Goal: Browse casually

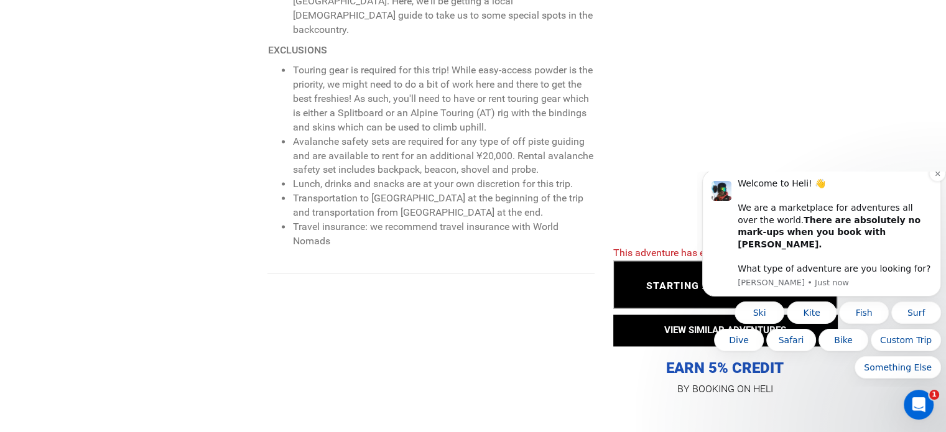
scroll to position [1742, 0]
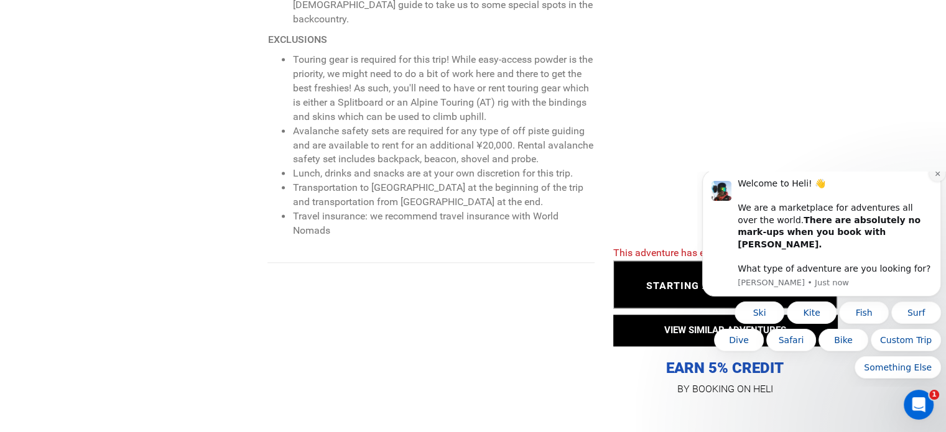
click at [932, 182] on button "Dismiss notification" at bounding box center [937, 173] width 16 height 16
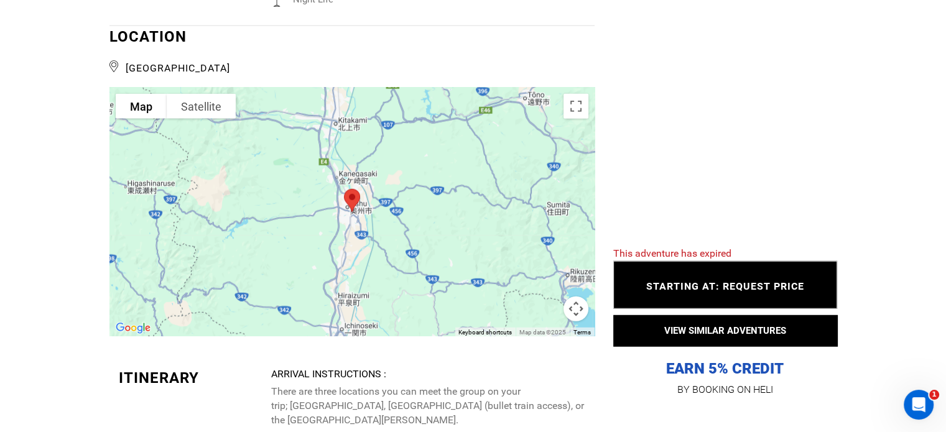
scroll to position [3173, 0]
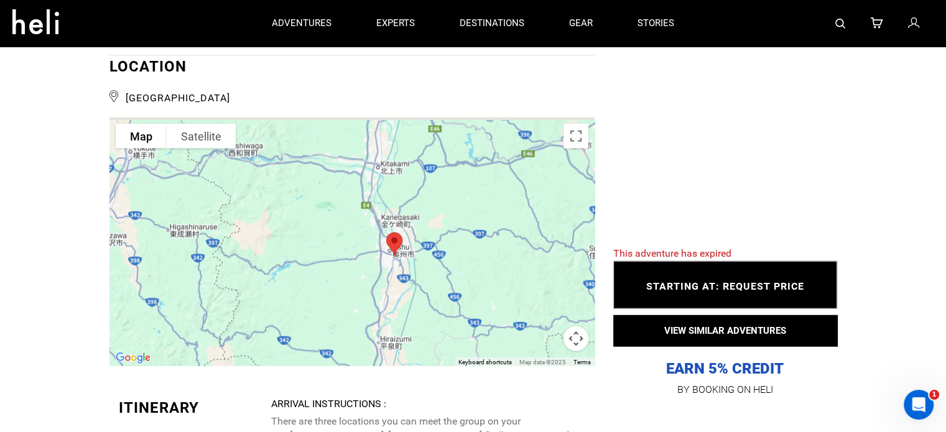
drag, startPoint x: 426, startPoint y: 217, endPoint x: 470, endPoint y: 229, distance: 46.5
click at [470, 229] on div at bounding box center [351, 242] width 485 height 249
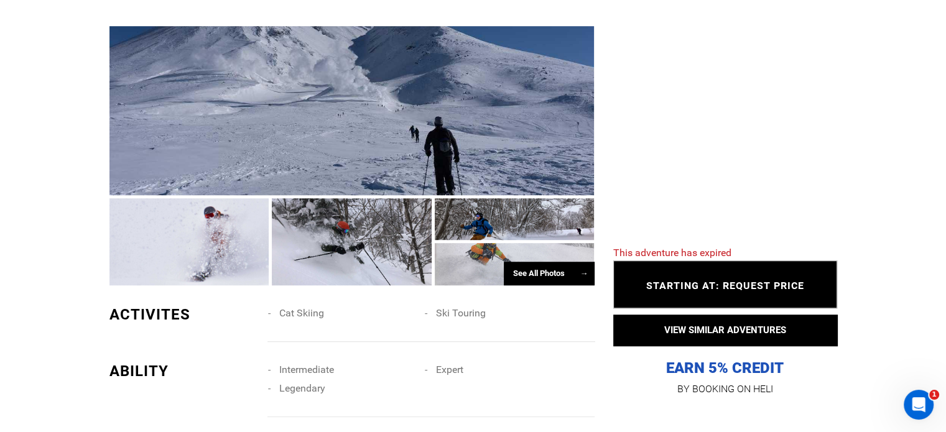
scroll to position [809, 0]
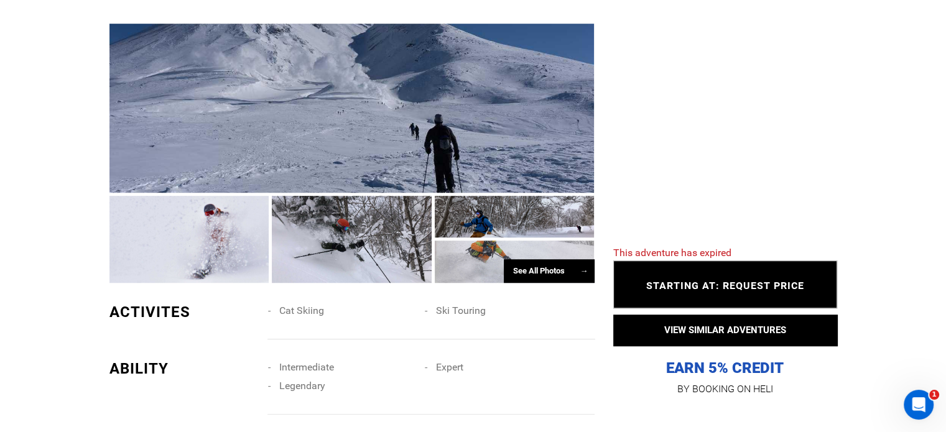
click at [294, 104] on div at bounding box center [351, 108] width 485 height 169
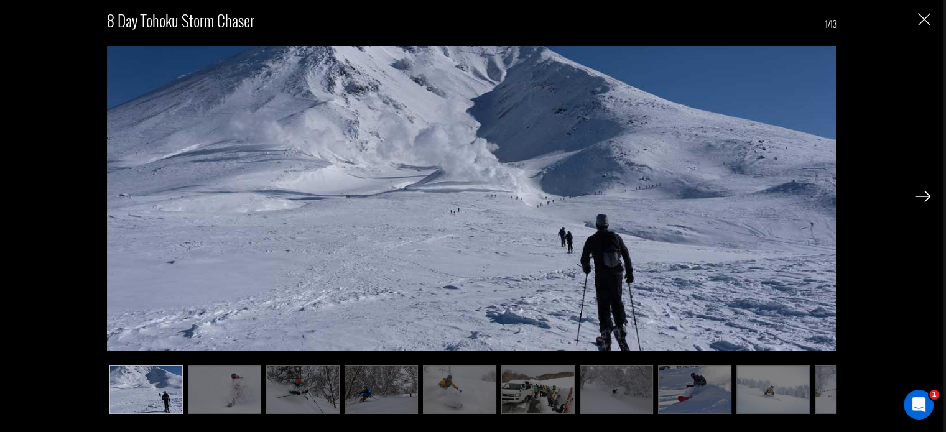
click at [921, 192] on img at bounding box center [923, 196] width 16 height 11
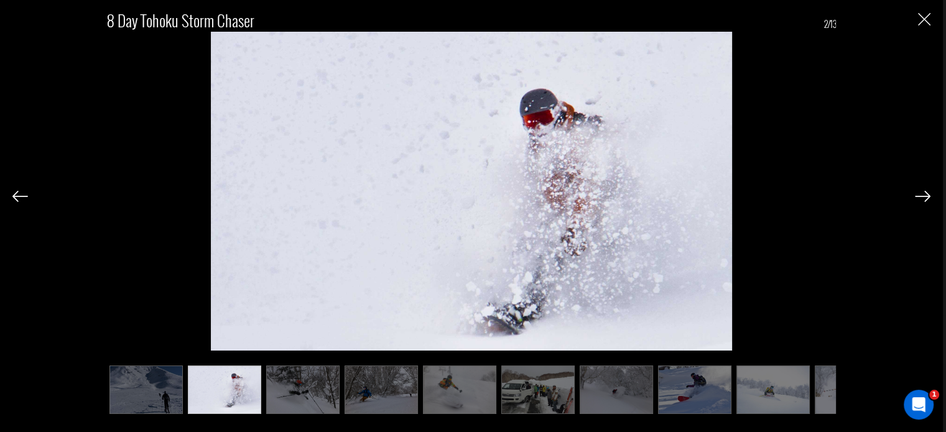
click at [921, 192] on img at bounding box center [923, 196] width 16 height 11
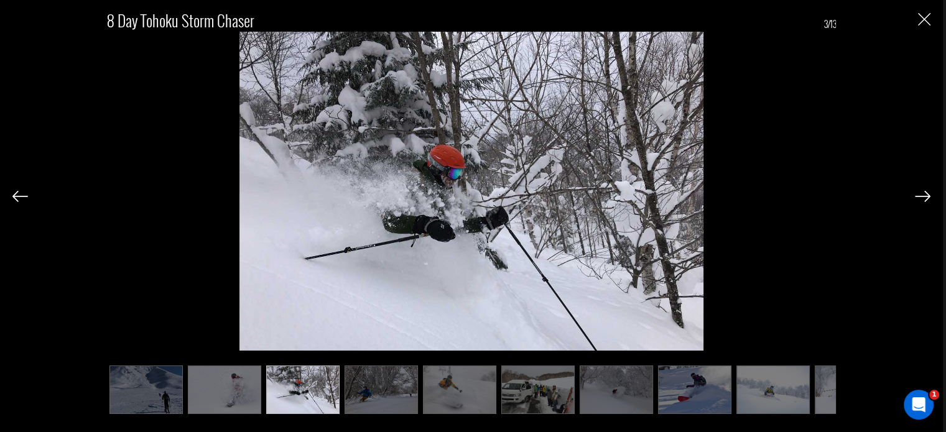
click at [921, 192] on img at bounding box center [923, 196] width 16 height 11
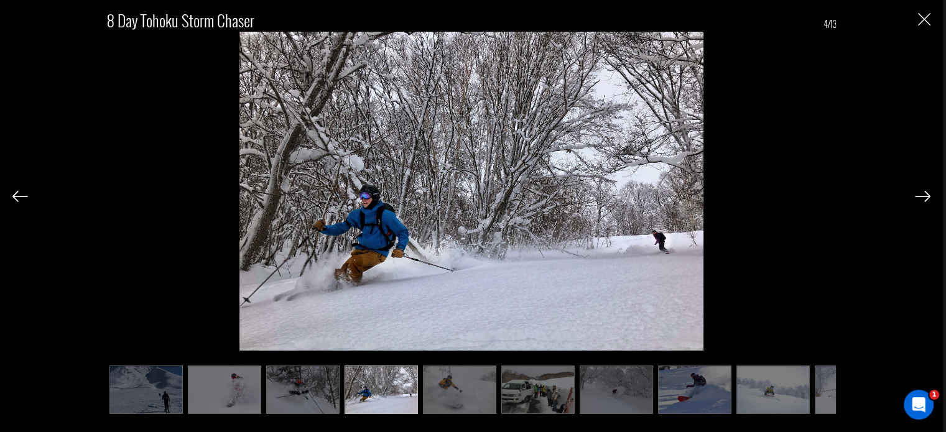
click at [921, 192] on img at bounding box center [923, 196] width 16 height 11
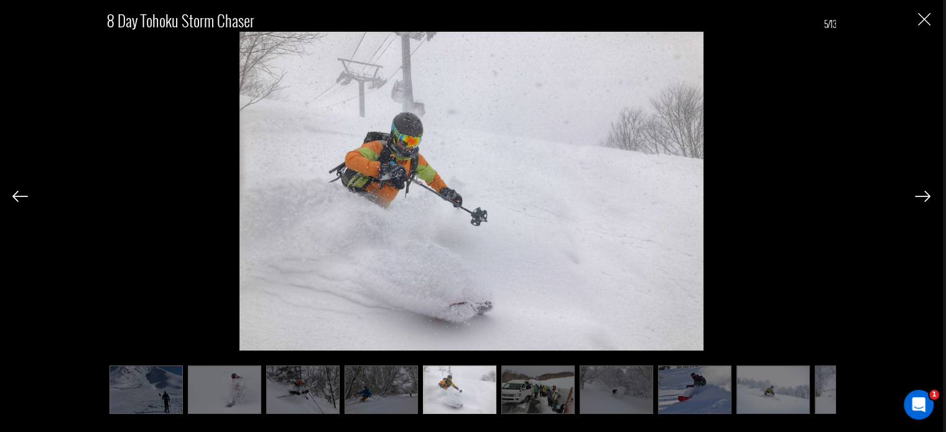
click at [921, 192] on img at bounding box center [923, 196] width 16 height 11
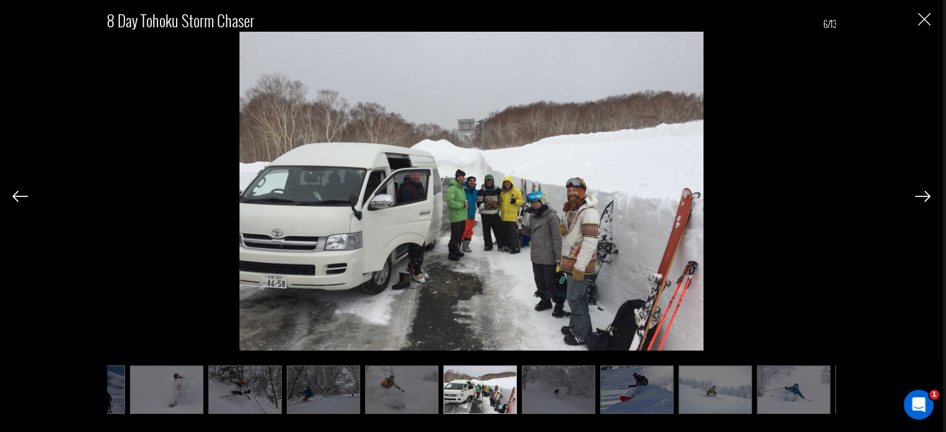
scroll to position [0, 62]
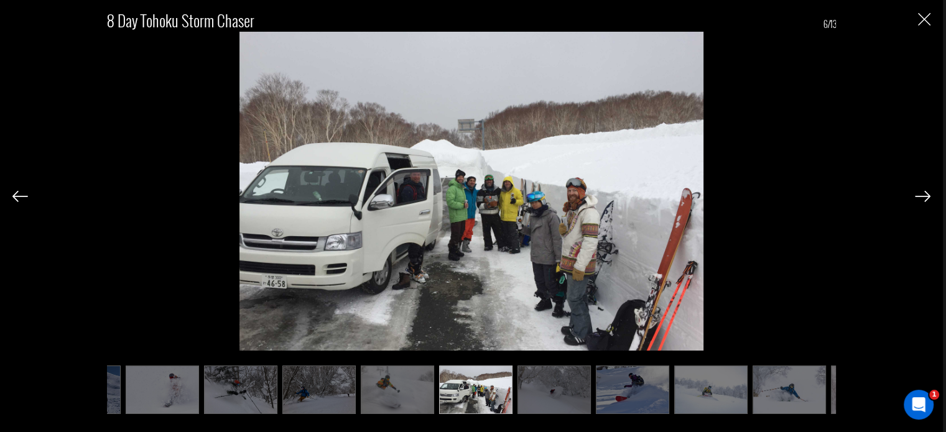
click at [921, 192] on img at bounding box center [923, 196] width 16 height 11
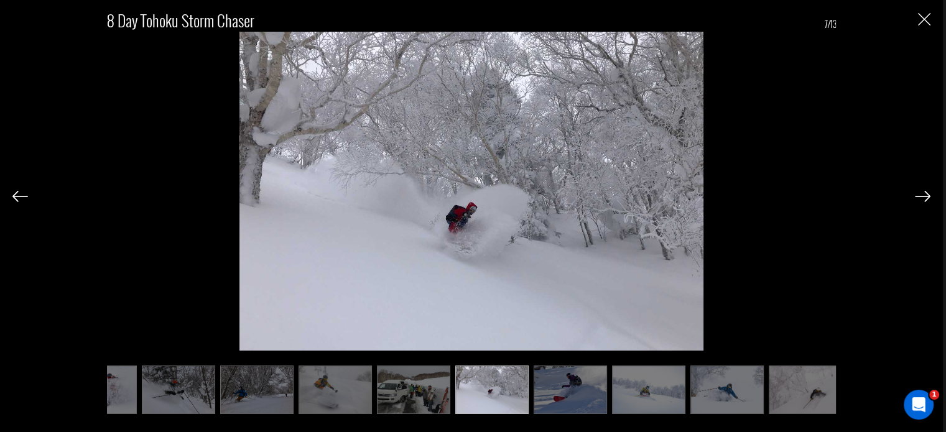
click at [921, 192] on img at bounding box center [923, 196] width 16 height 11
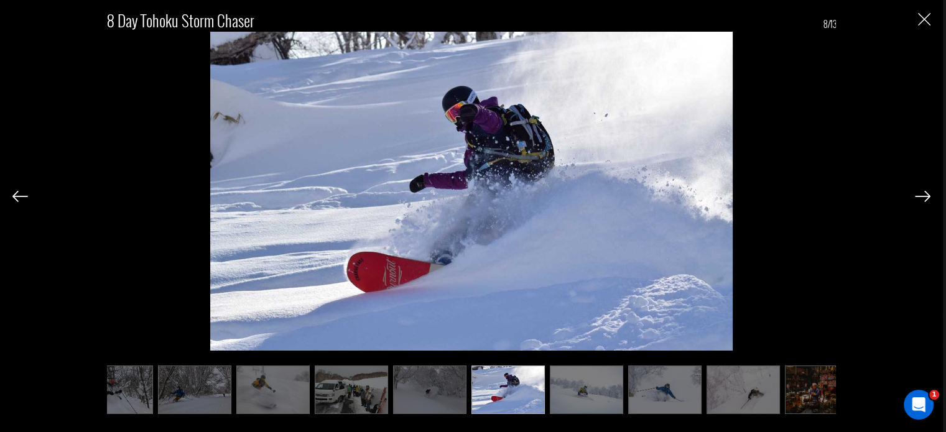
click at [921, 192] on img at bounding box center [923, 196] width 16 height 11
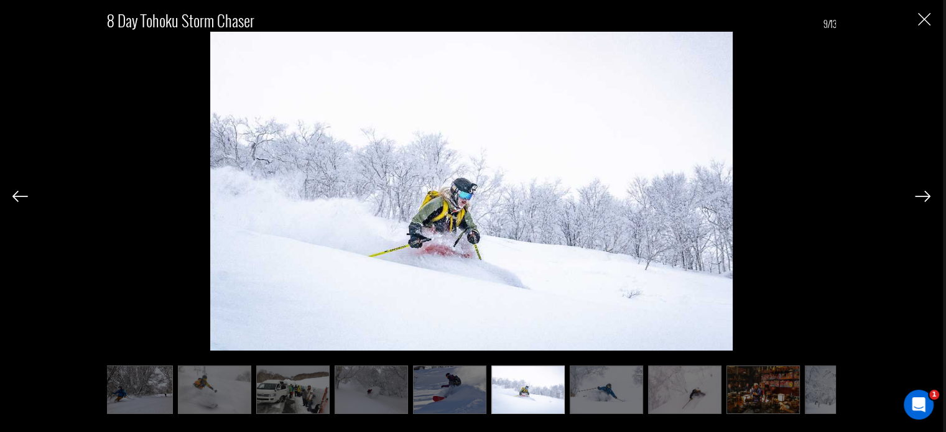
scroll to position [0, 249]
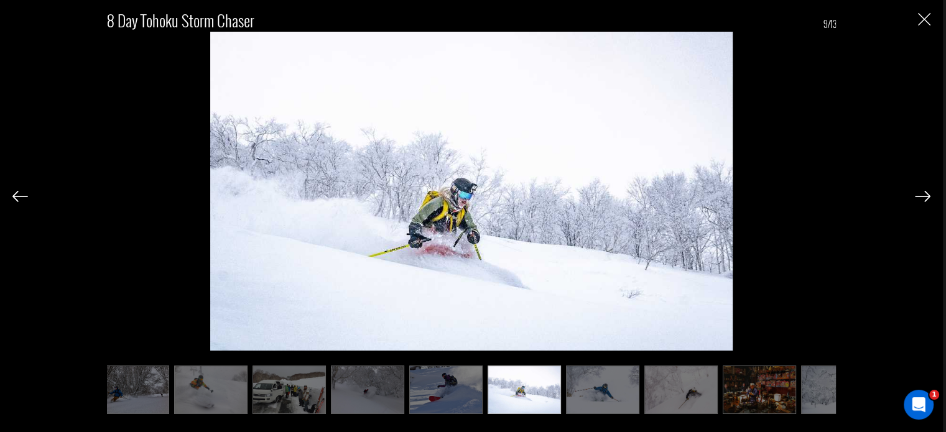
click at [921, 192] on img at bounding box center [923, 196] width 16 height 11
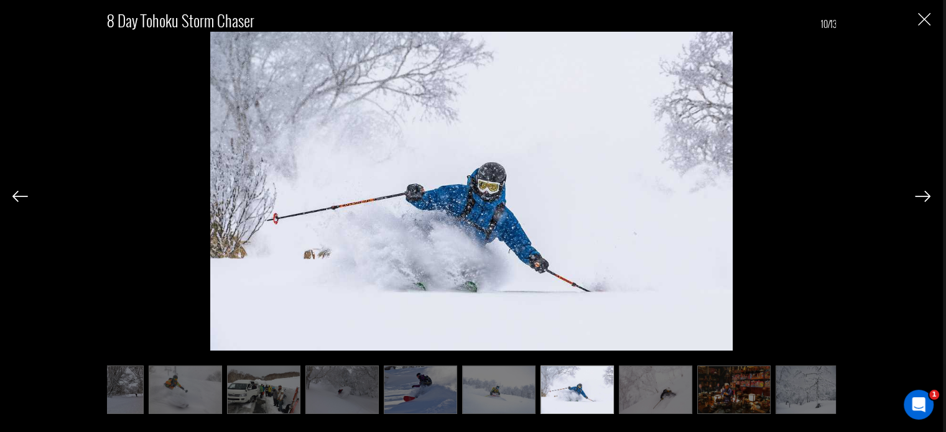
scroll to position [0, 289]
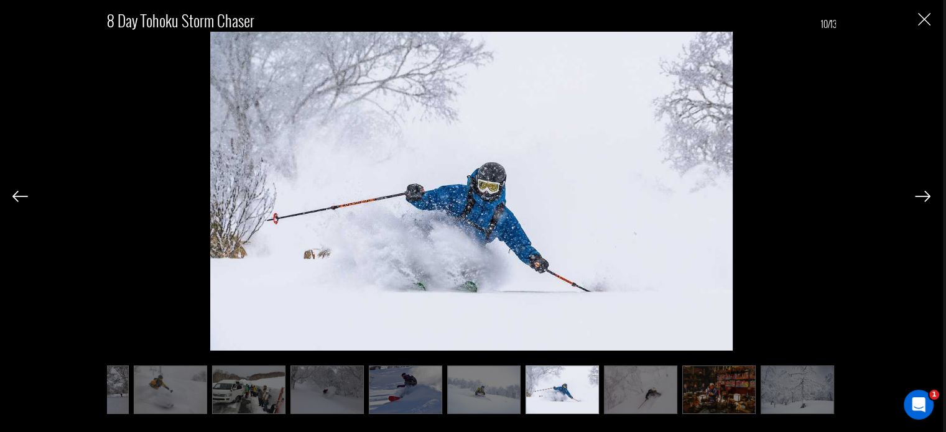
click at [921, 192] on img at bounding box center [923, 196] width 16 height 11
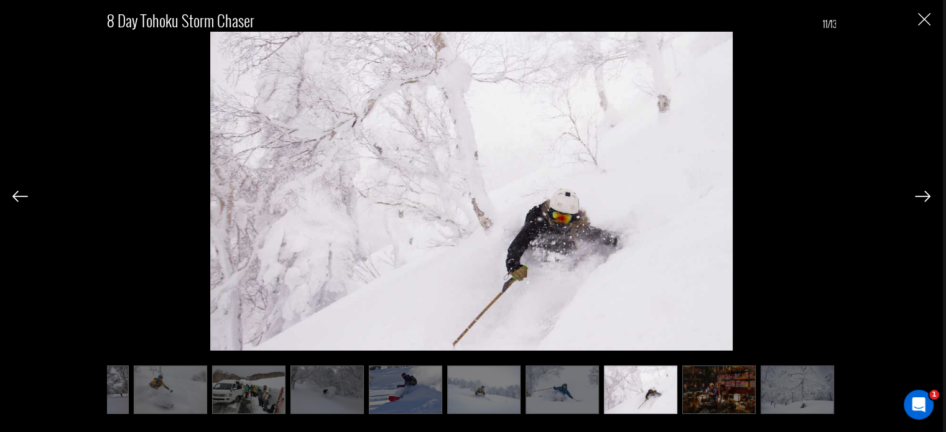
click at [921, 192] on img at bounding box center [923, 196] width 16 height 11
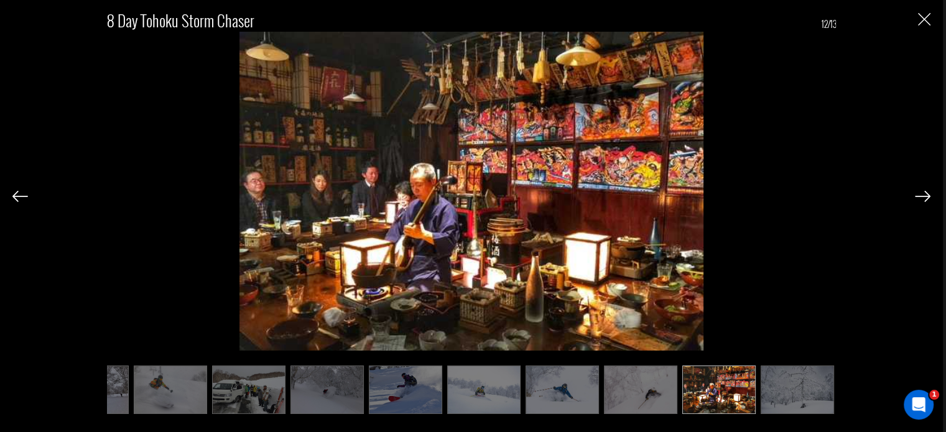
click at [921, 192] on img at bounding box center [923, 196] width 16 height 11
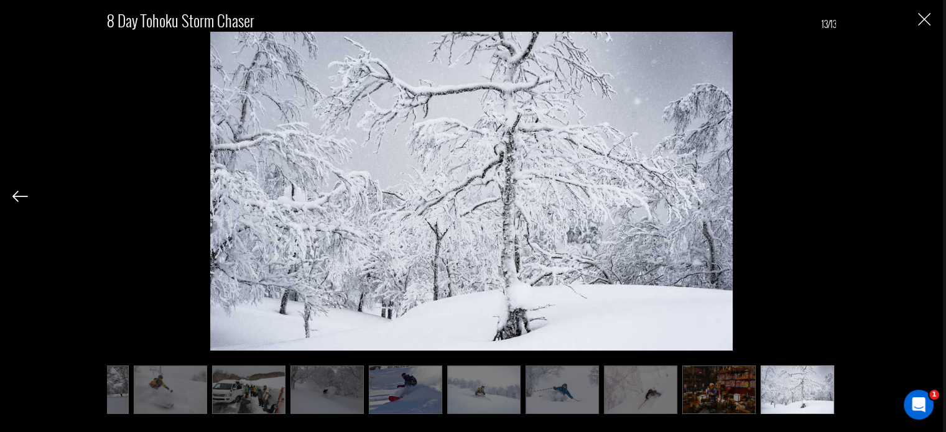
click at [921, 192] on div "8 Day Tohoku Storm Chaser 13/13" at bounding box center [471, 205] width 918 height 411
click at [921, 22] on img "Close" at bounding box center [924, 19] width 12 height 12
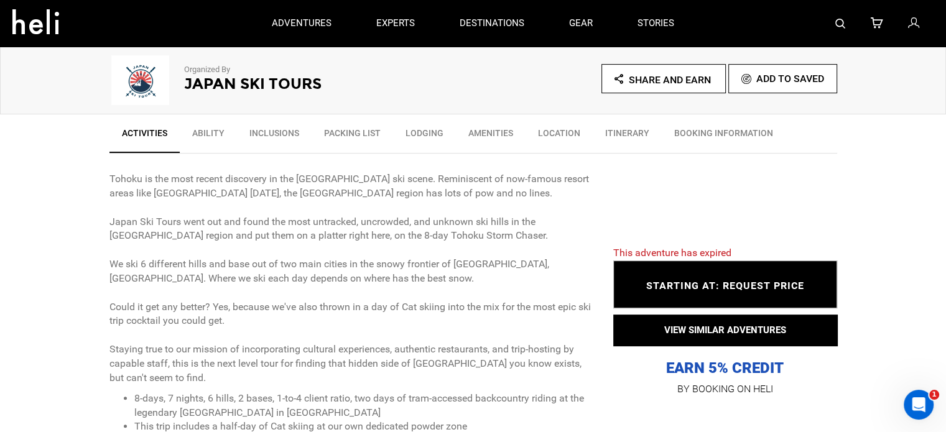
scroll to position [0, 0]
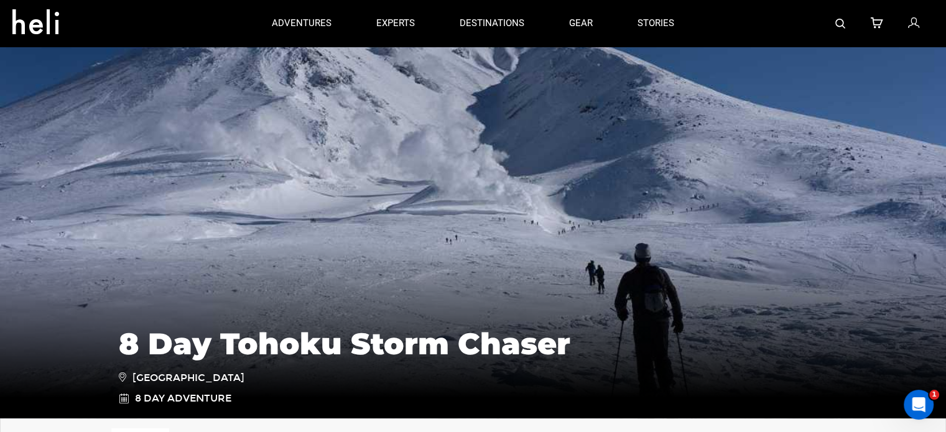
drag, startPoint x: 675, startPoint y: 87, endPoint x: 590, endPoint y: 114, distance: 89.5
click at [590, 114] on img at bounding box center [473, 231] width 946 height 373
